Goal: Navigation & Orientation: Find specific page/section

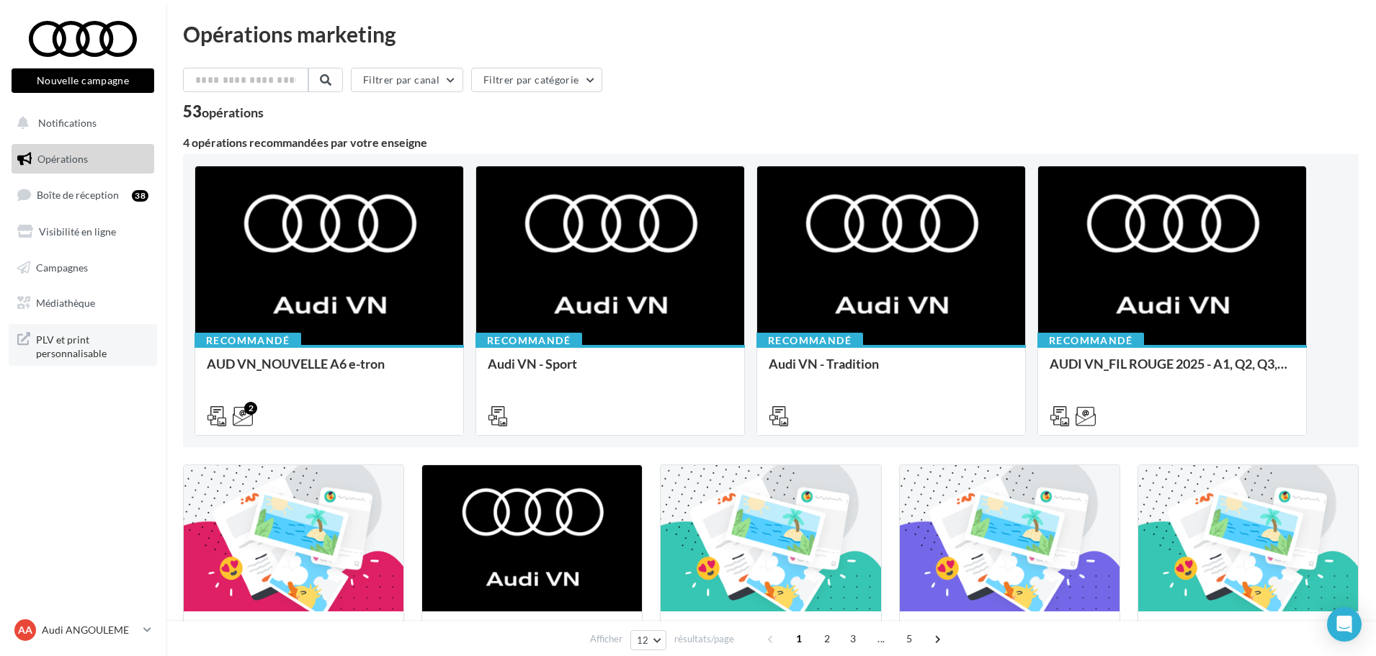
click at [127, 342] on span "PLV et print personnalisable" at bounding box center [92, 345] width 112 height 31
click at [101, 300] on link "Médiathèque" at bounding box center [83, 303] width 148 height 30
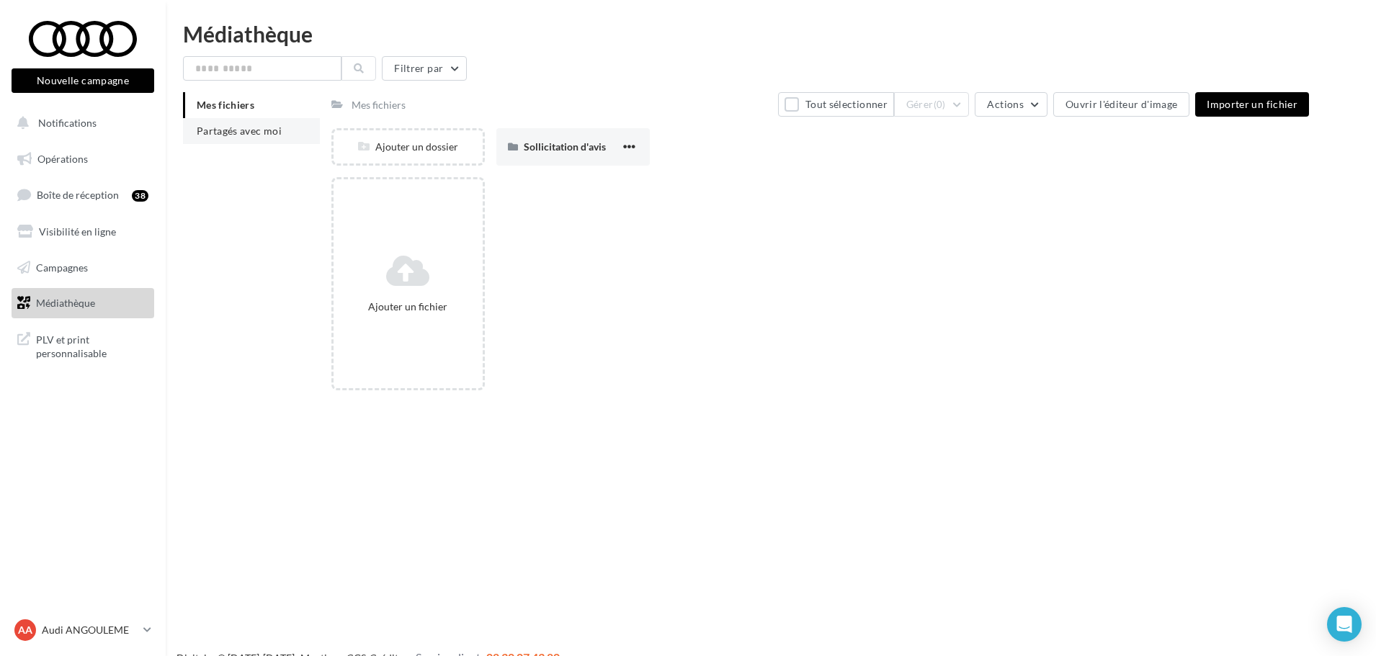
click at [235, 119] on li "Partagés avec moi" at bounding box center [251, 131] width 137 height 26
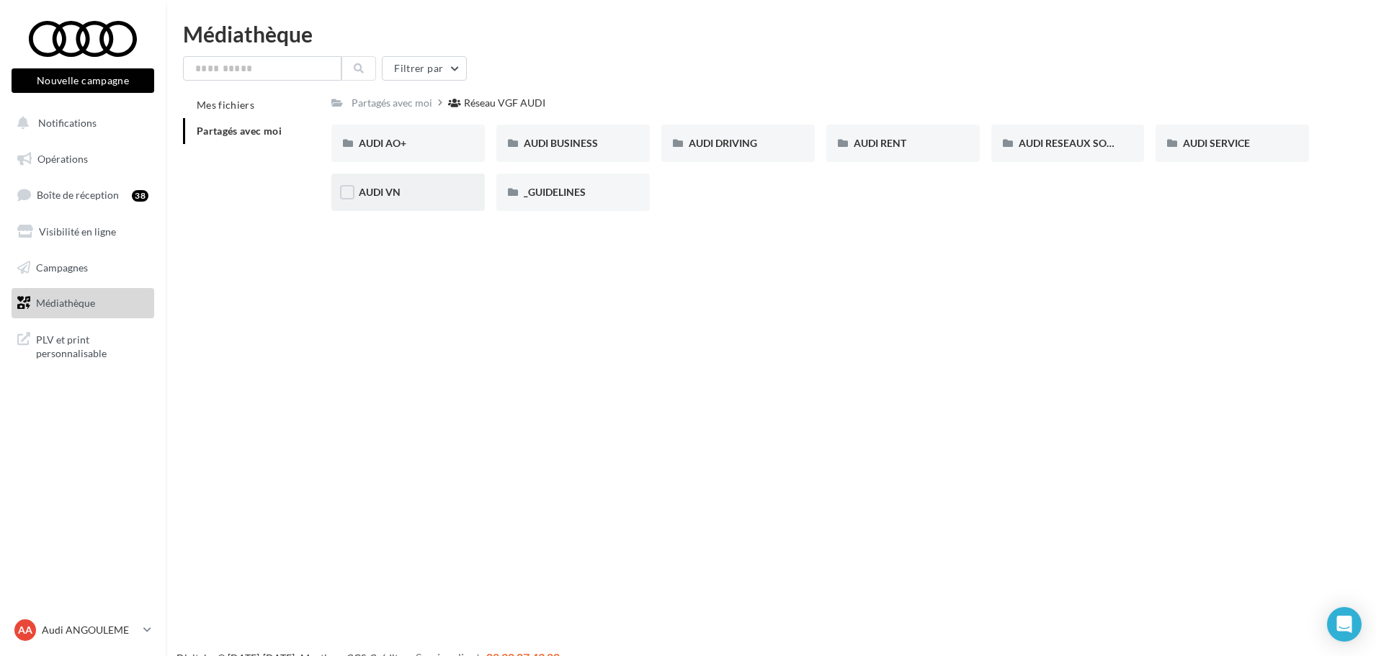
click at [437, 186] on div "AUDI VN" at bounding box center [408, 192] width 99 height 14
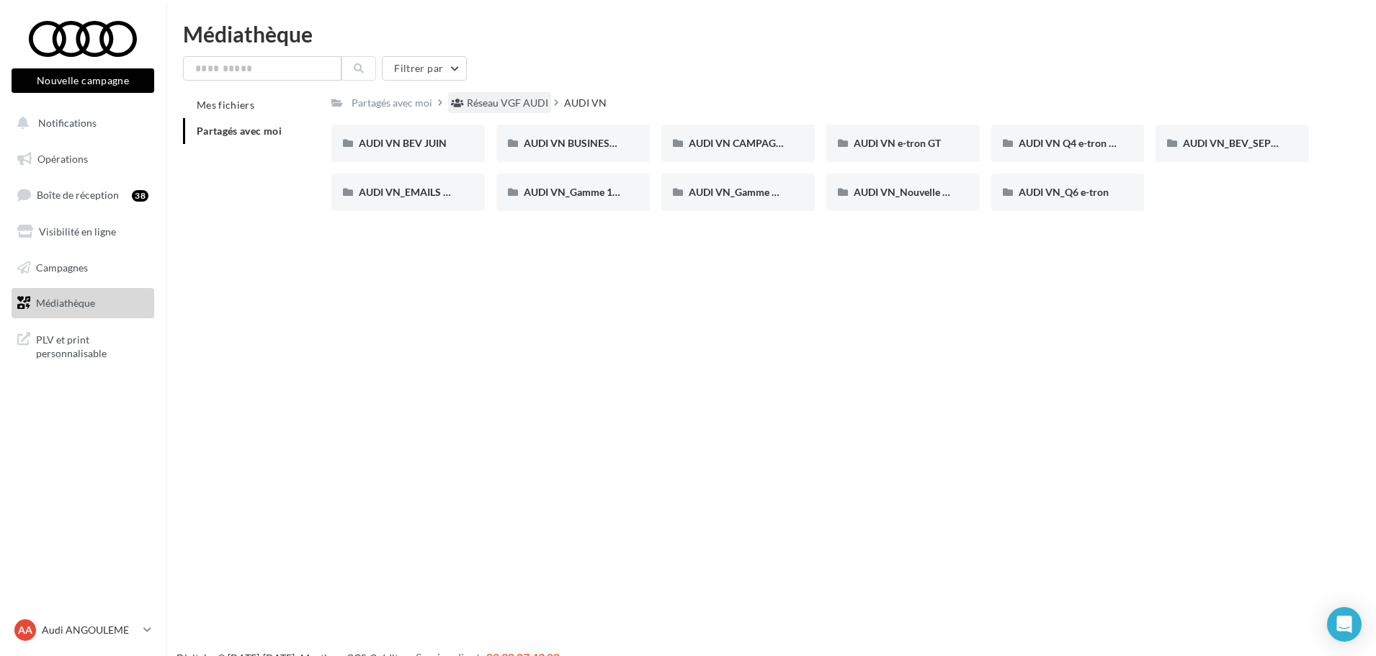
click at [497, 107] on div "Réseau VGF AUDI" at bounding box center [507, 103] width 81 height 14
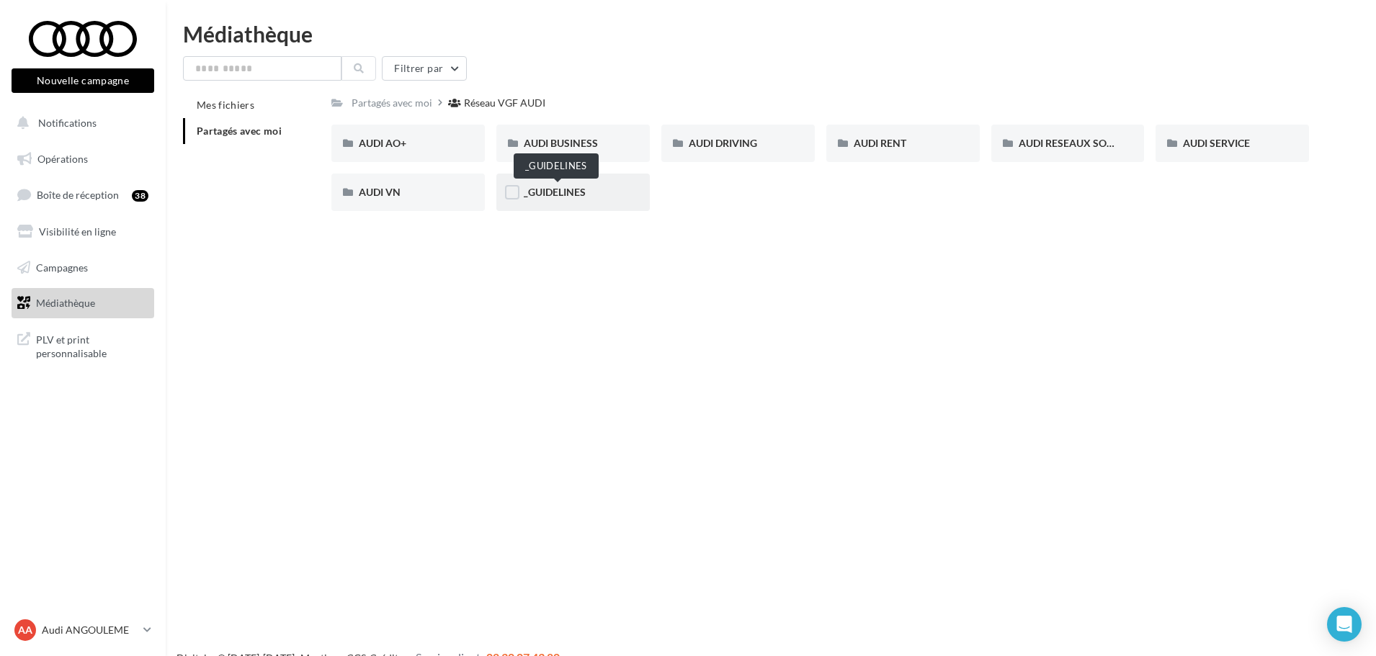
click at [562, 192] on span "_GUIDELINES" at bounding box center [555, 192] width 62 height 12
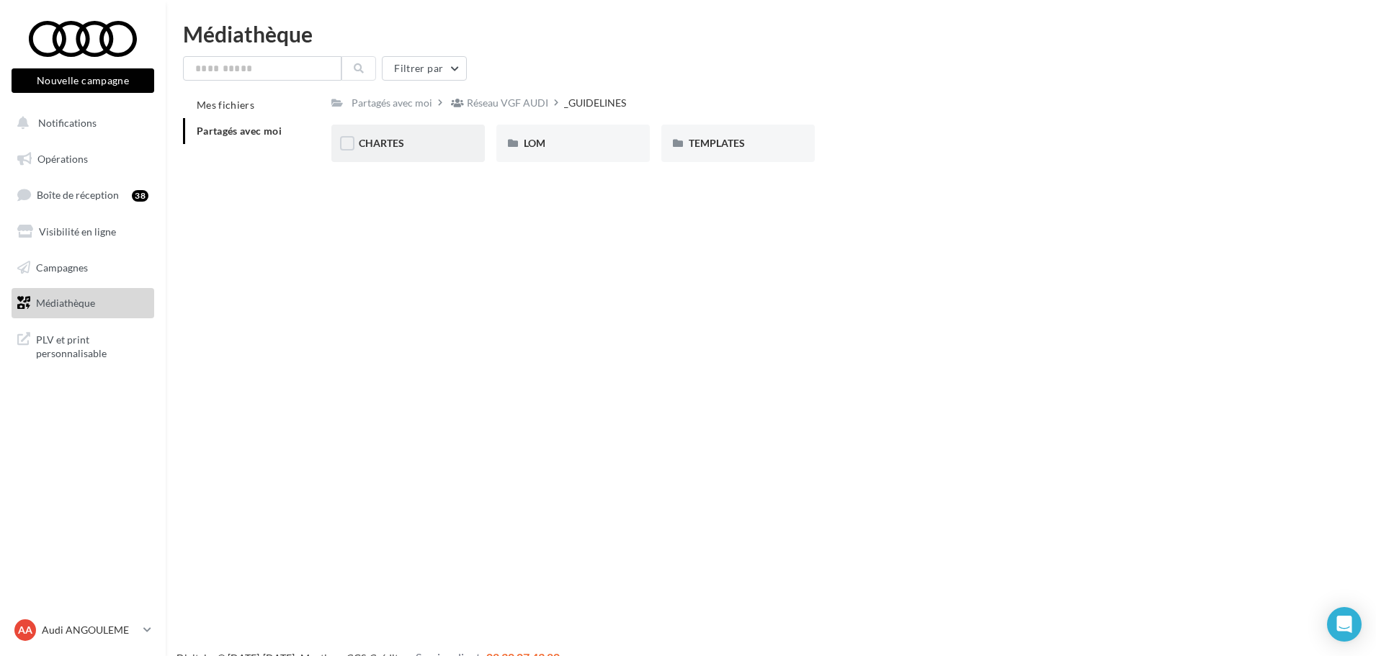
click at [430, 151] on div "CHARTES" at bounding box center [407, 143] width 153 height 37
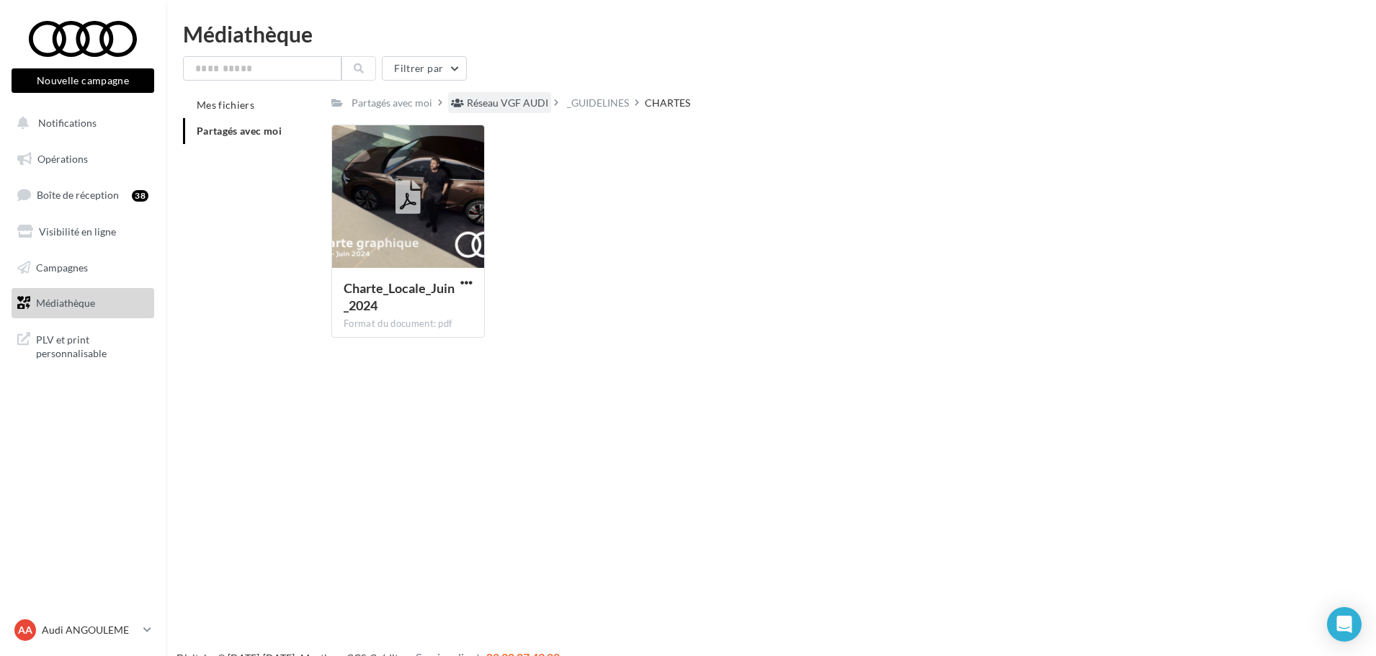
click at [521, 102] on div "Réseau VGF AUDI" at bounding box center [507, 103] width 81 height 14
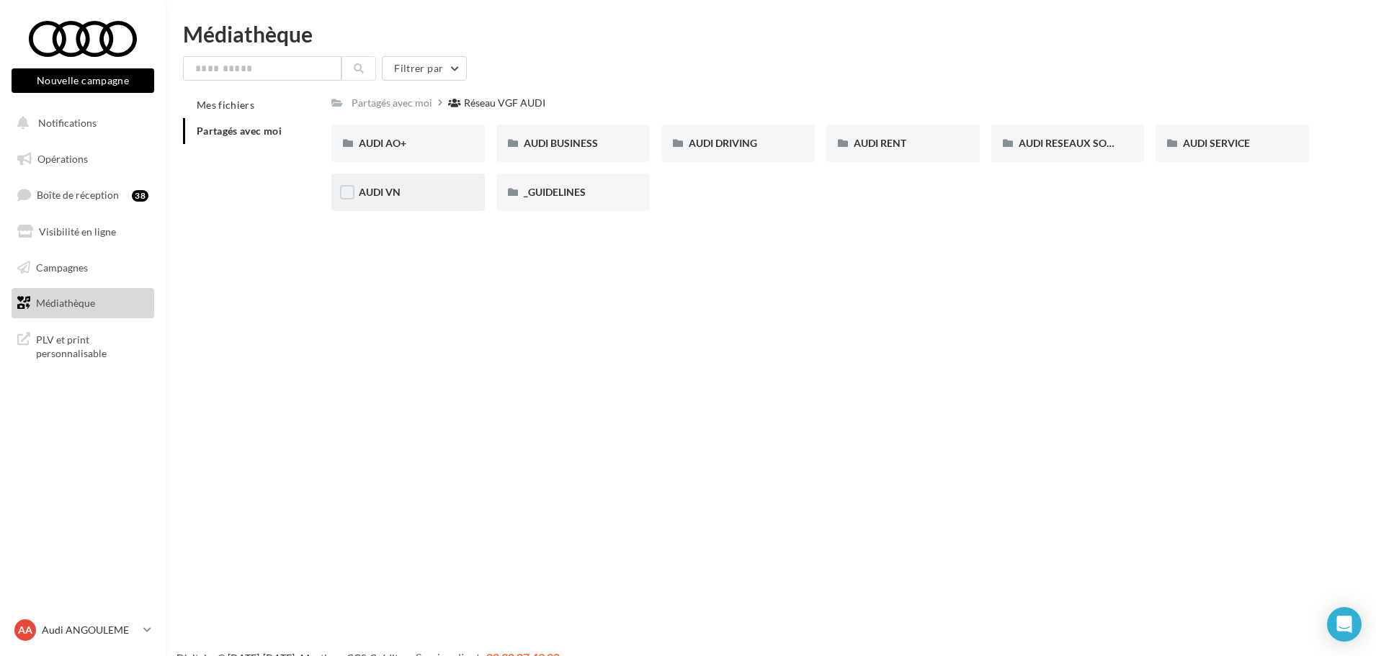
click at [400, 202] on div "AUDI VN" at bounding box center [407, 192] width 153 height 37
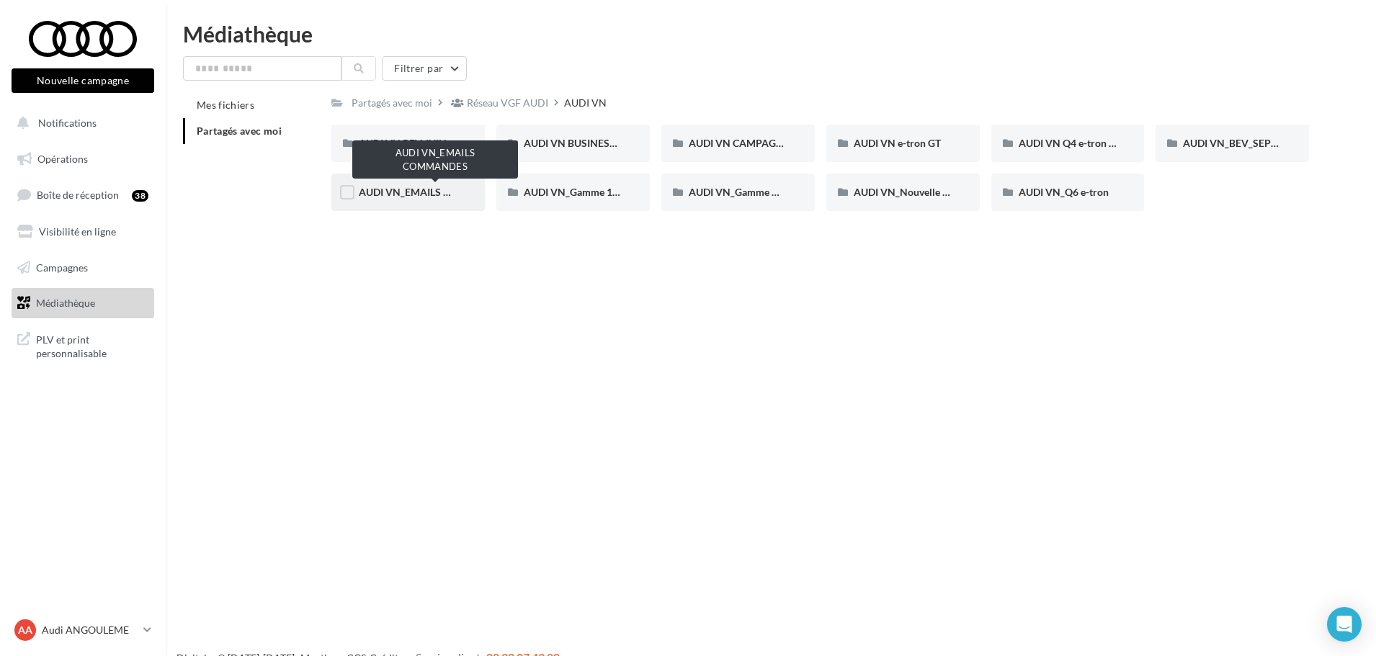
click at [410, 187] on span "AUDI VN_EMAILS COMMANDES" at bounding box center [434, 192] width 151 height 12
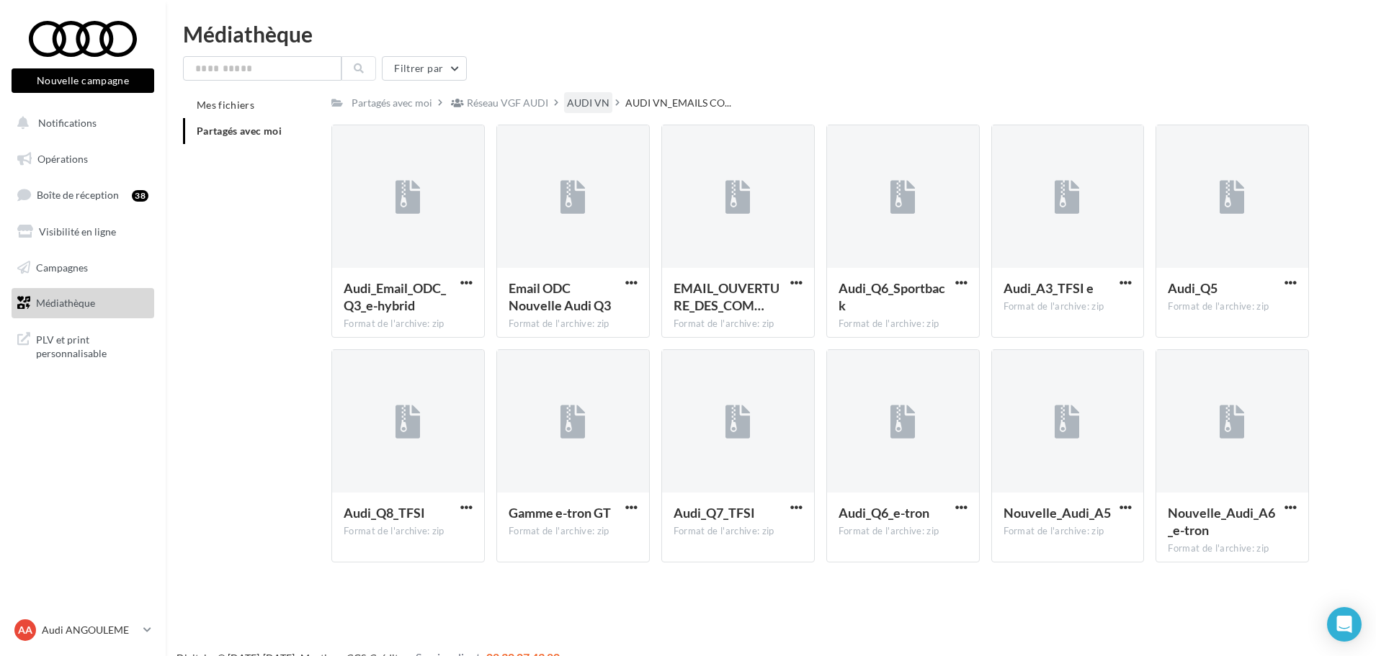
click at [599, 104] on div "AUDI VN" at bounding box center [588, 103] width 42 height 14
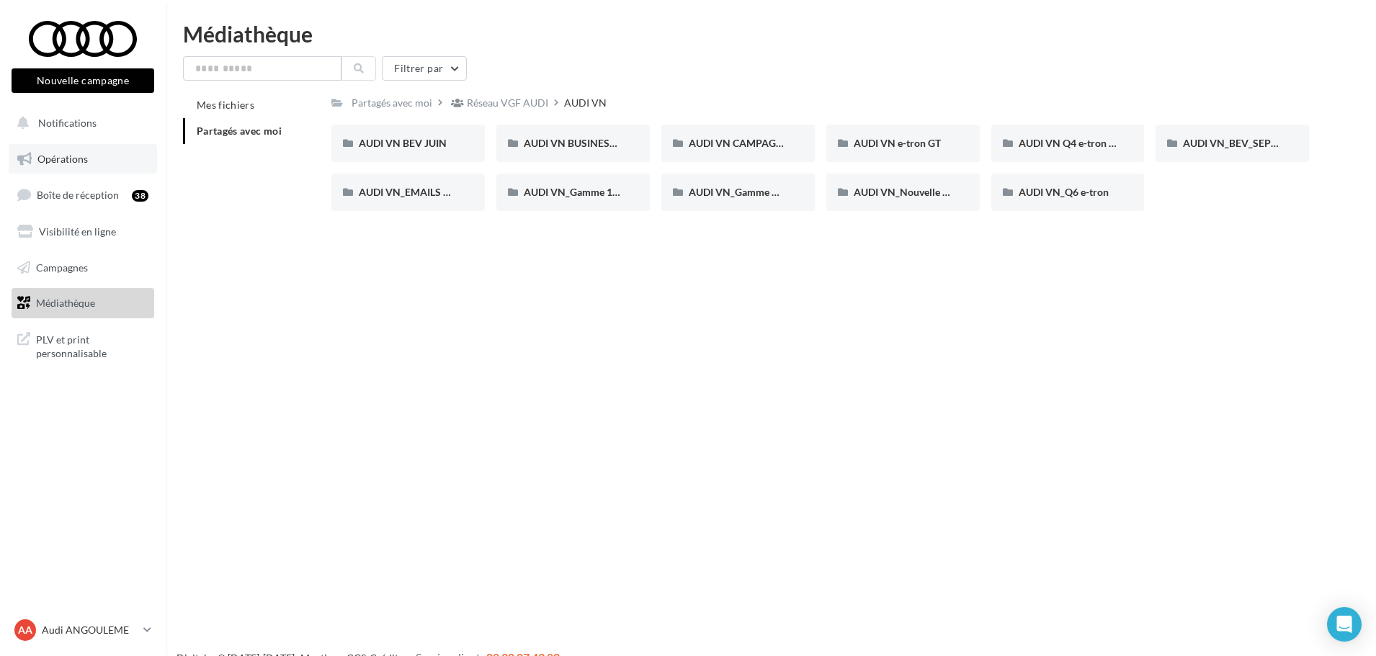
click at [85, 145] on link "Opérations" at bounding box center [83, 159] width 148 height 30
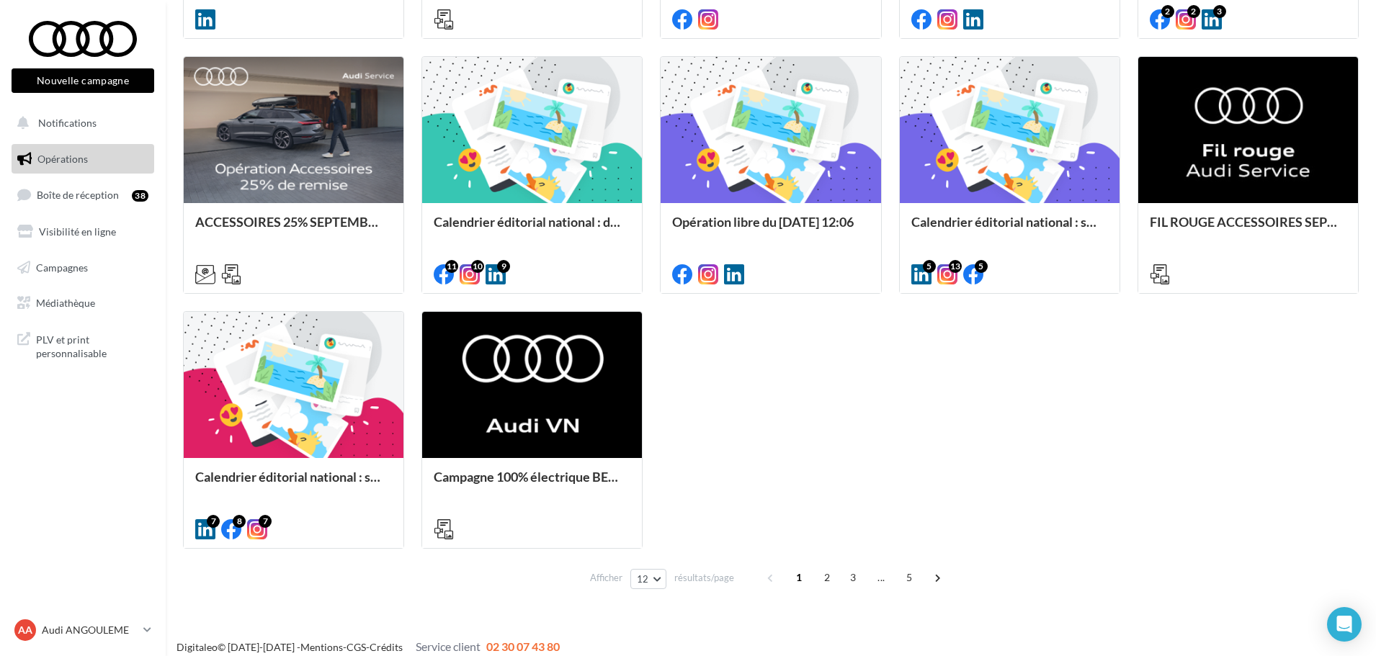
scroll to position [676, 0]
